Goal: Complete application form

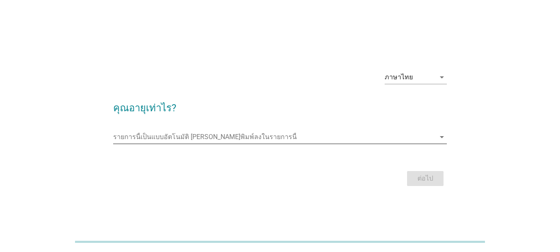
click at [193, 134] on input "รายการนี้เป็นแบบอัตโนมัติ คุณสามารถพิมพ์ลงในรายการนี้" at bounding box center [274, 136] width 322 height 13
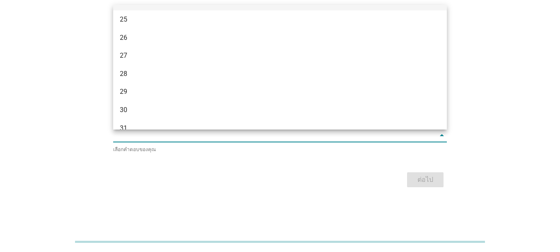
scroll to position [166, 0]
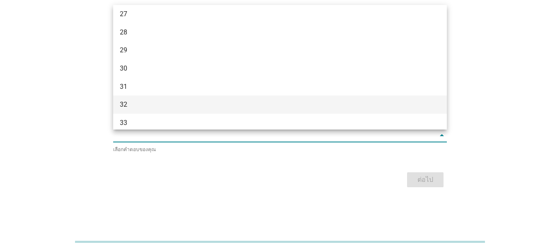
click at [182, 106] on div "32" at bounding box center [267, 105] width 294 height 10
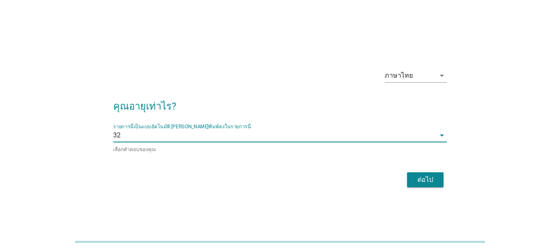
click at [182, 105] on h2 "คุณอายุเท่าไร?" at bounding box center [280, 101] width 334 height 23
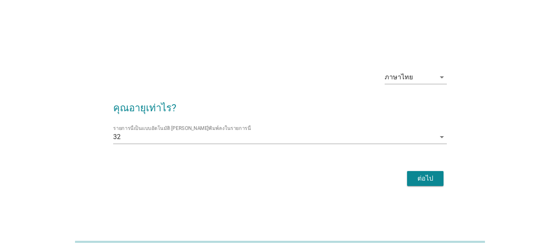
click at [419, 178] on div "ต่อไป" at bounding box center [425, 178] width 23 height 10
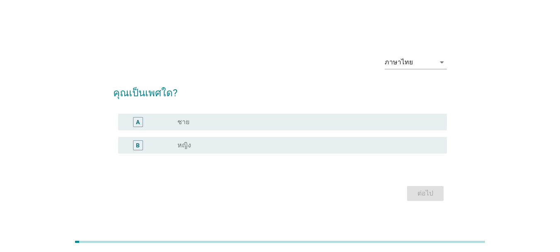
click at [189, 141] on label "หญิง" at bounding box center [185, 145] width 14 height 8
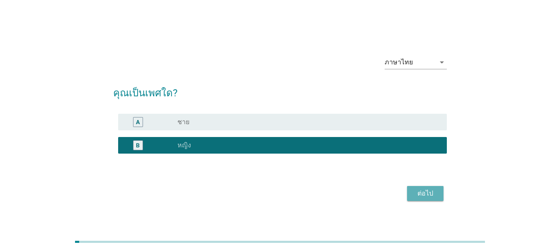
click at [423, 191] on div "ต่อไป" at bounding box center [425, 193] width 23 height 10
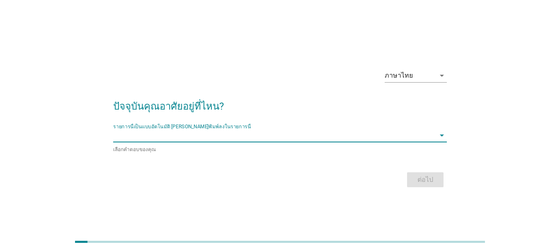
click at [163, 131] on input "รายการนี้เป็นแบบอัตโนมัติ คุณสามารถพิมพ์ลงในรายการนี้" at bounding box center [274, 135] width 322 height 13
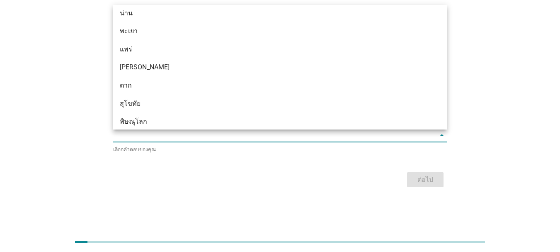
scroll to position [498, 0]
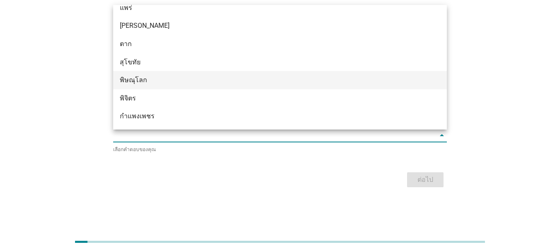
click at [150, 78] on div "พิษณุโลก" at bounding box center [267, 80] width 294 height 10
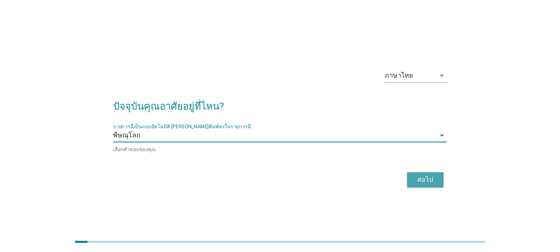
click at [428, 176] on div "ต่อไป" at bounding box center [425, 180] width 23 height 10
